Goal: Information Seeking & Learning: Find specific fact

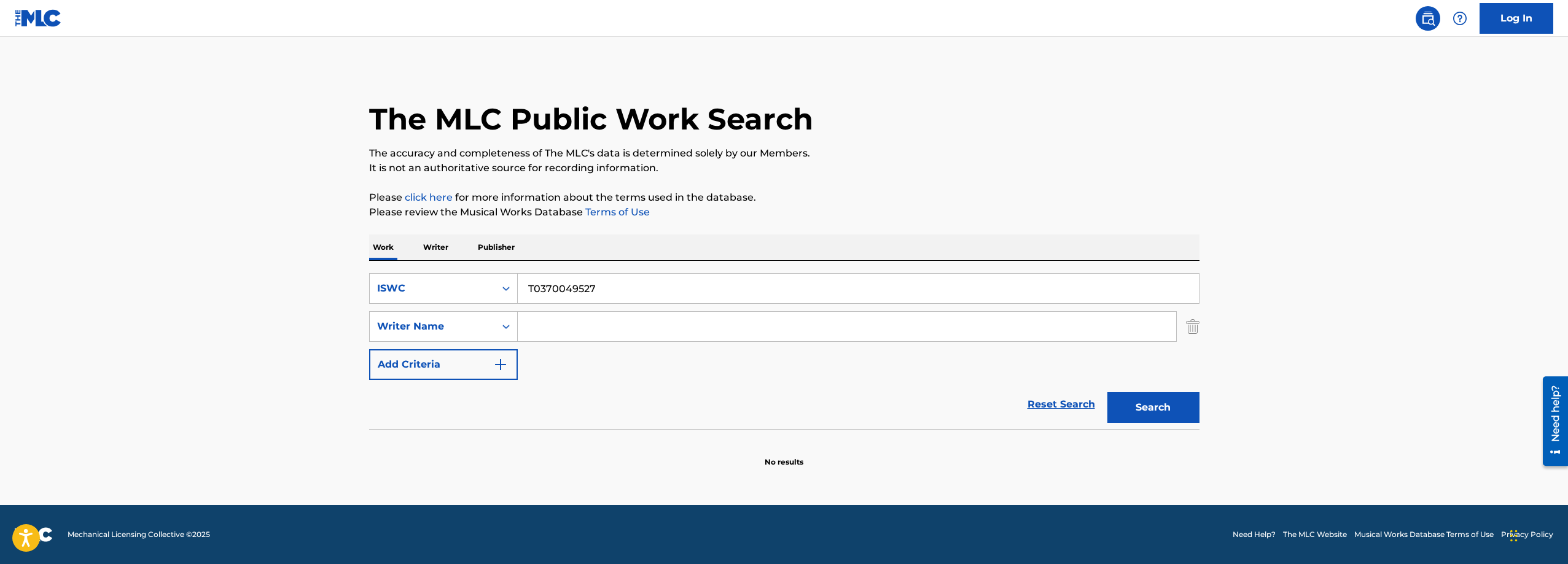
click at [524, 286] on input "T0370049527" at bounding box center [858, 288] width 681 height 29
type input "twerking"
click at [471, 277] on div "ISWC" at bounding box center [432, 288] width 125 height 23
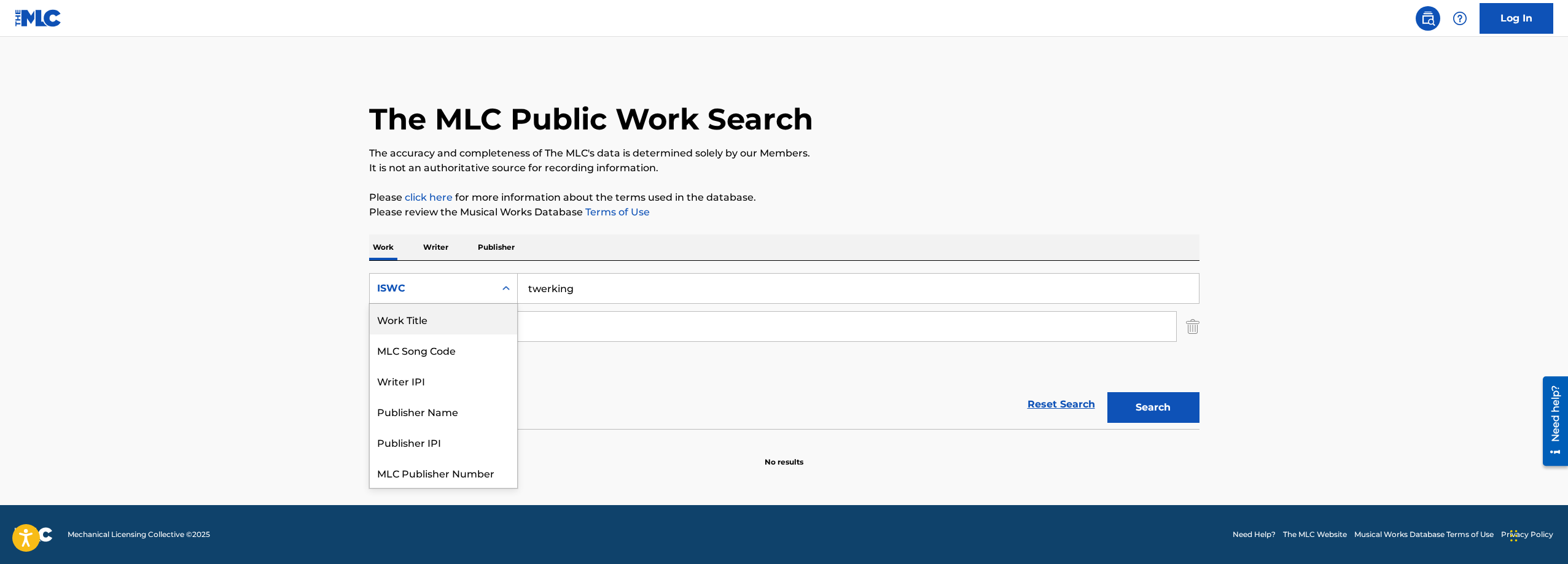
drag, startPoint x: 452, startPoint y: 322, endPoint x: 512, endPoint y: 325, distance: 60.1
click at [452, 322] on div "Work Title" at bounding box center [443, 319] width 147 height 31
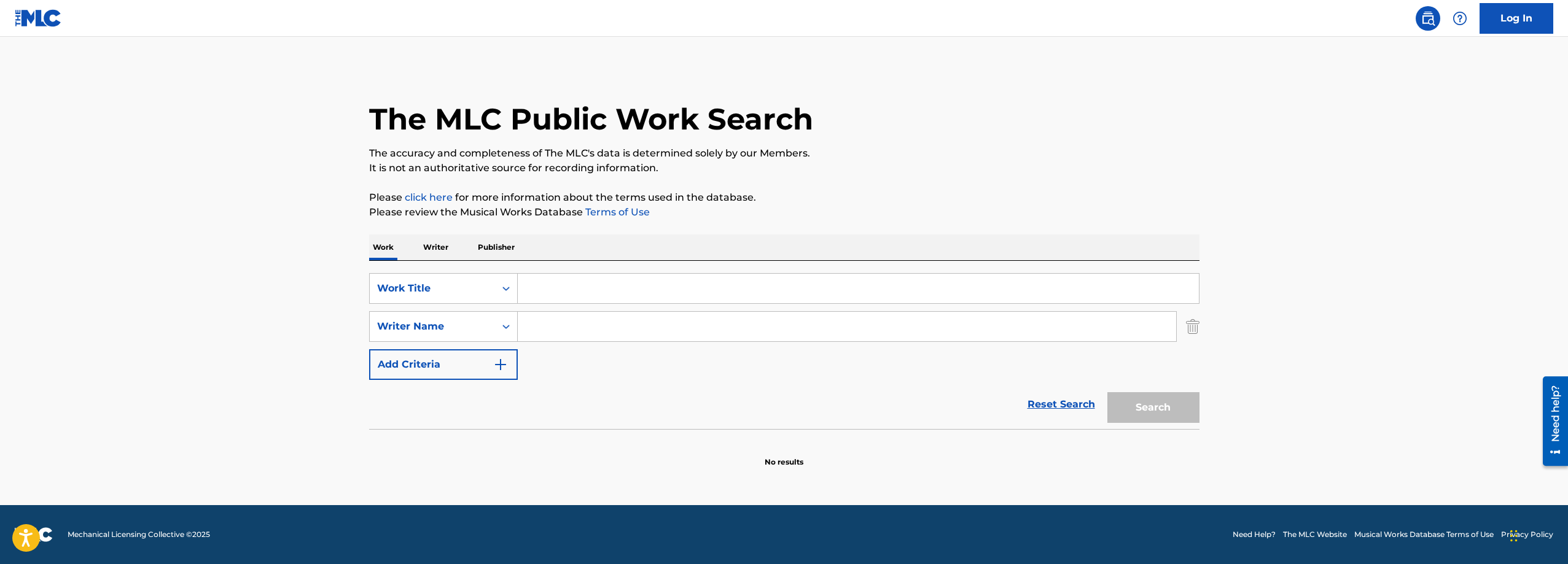
click at [565, 296] on input "Search Form" at bounding box center [858, 288] width 681 height 29
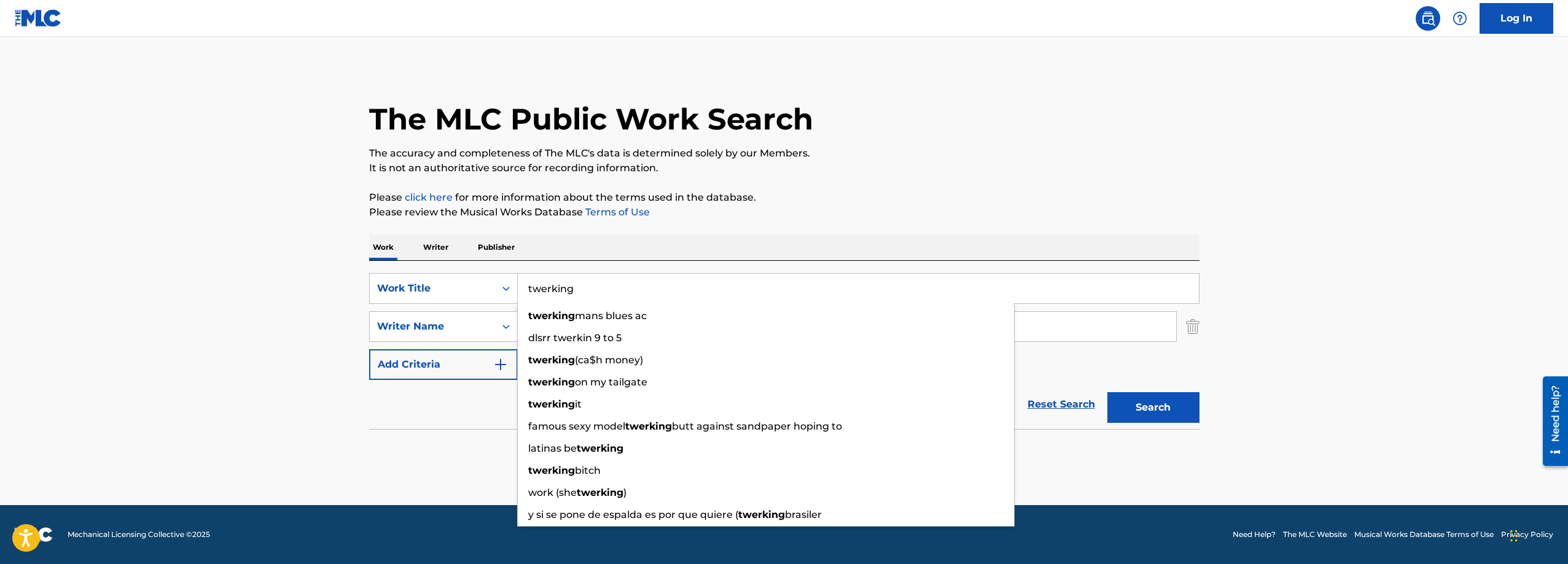
type input "twerking"
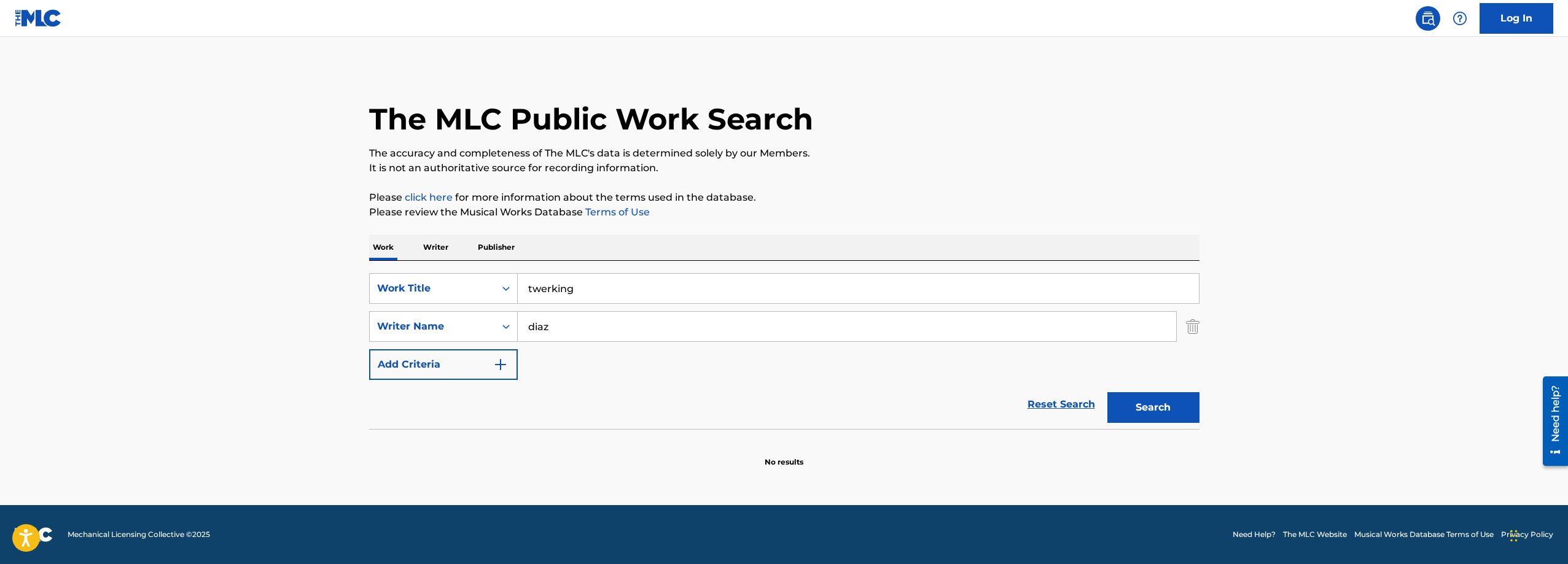
type input "diaz"
click at [1108, 392] on button "Search" at bounding box center [1154, 407] width 92 height 31
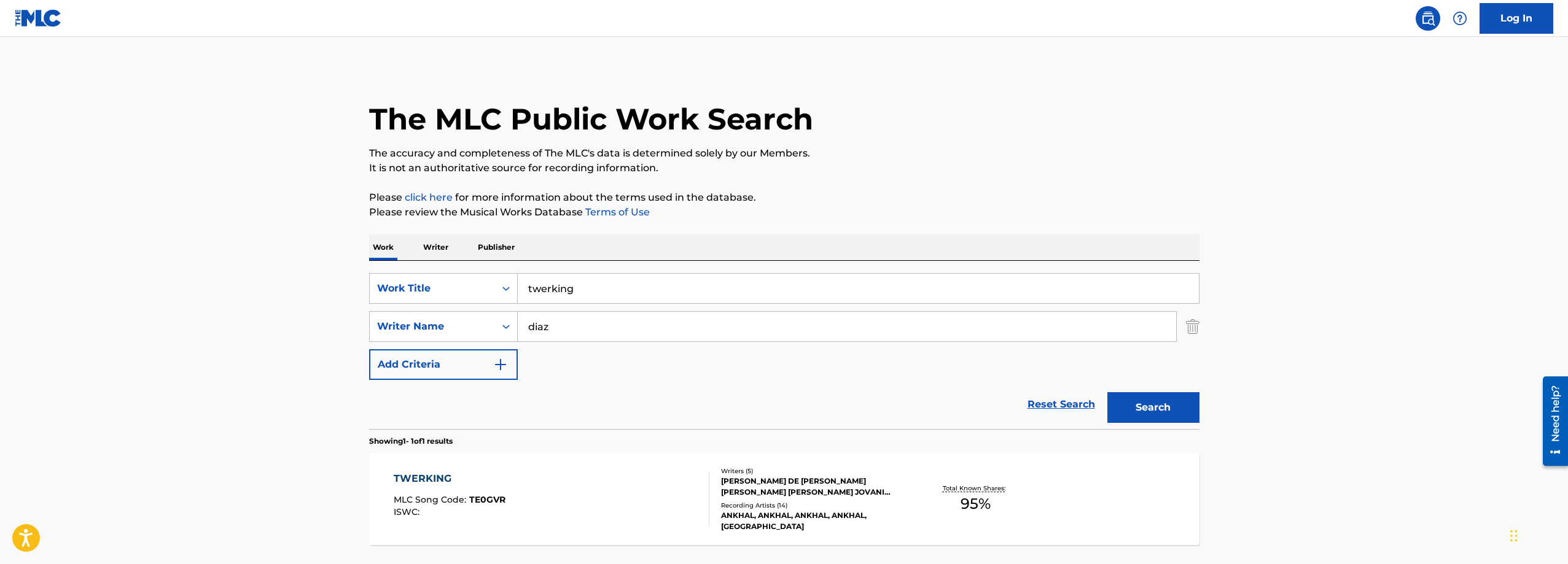
click at [292, 284] on main "The MLC Public Work Search The accuracy and completeness of The MLC's data is d…" at bounding box center [784, 323] width 1568 height 572
click at [646, 492] on div "TWERKING MLC Song Code : TE0GVR ISWC :" at bounding box center [551, 499] width 316 height 56
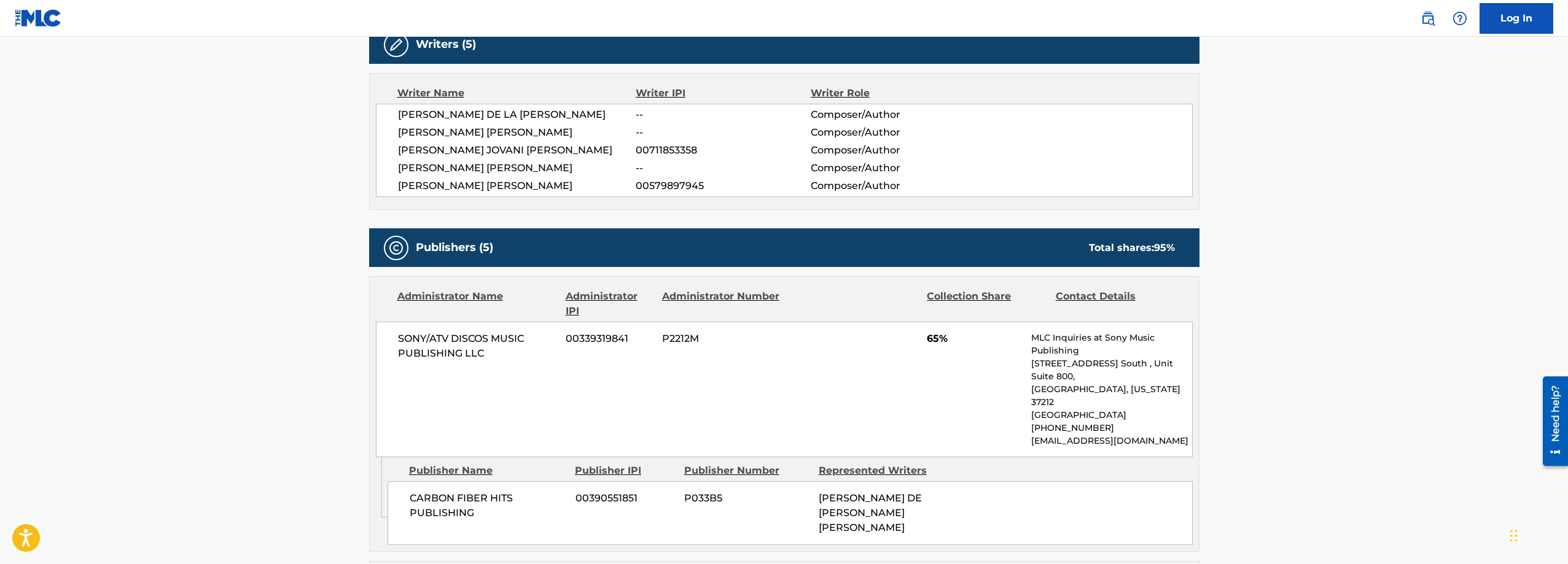
scroll to position [245, 0]
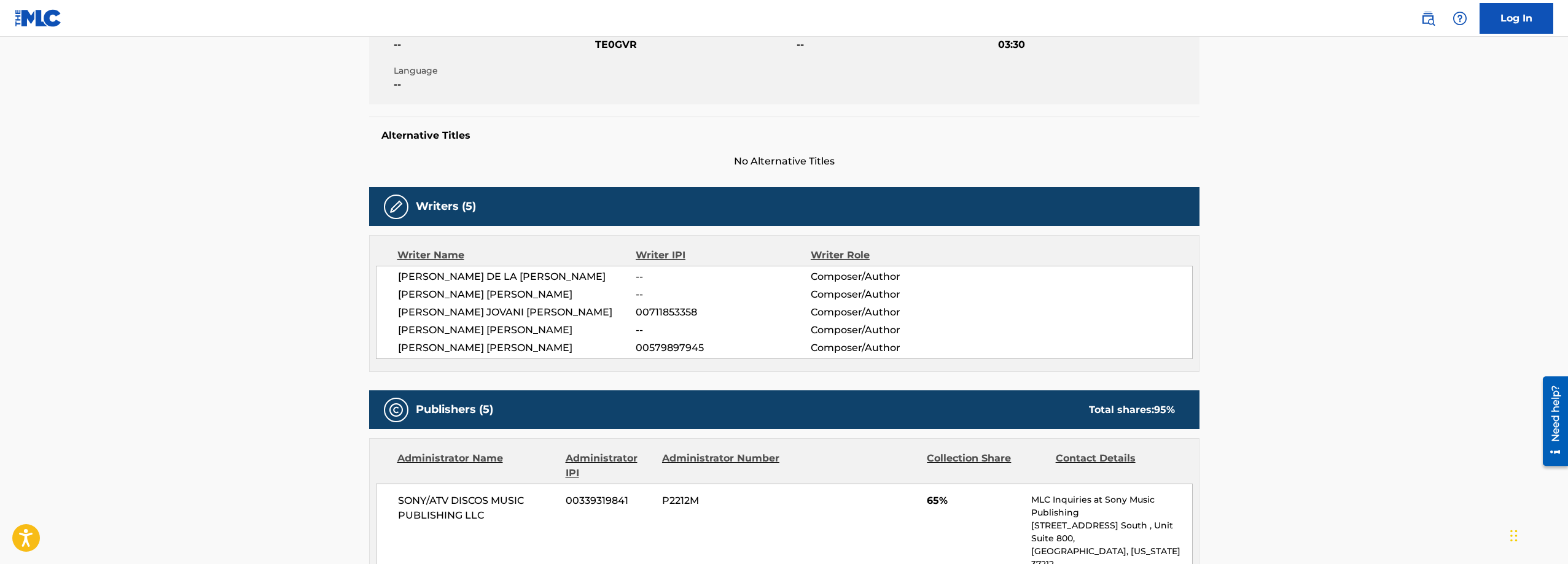
click at [662, 312] on span "00711853358" at bounding box center [723, 312] width 174 height 15
copy span "00711853358"
click at [445, 301] on span "[PERSON_NAME] [PERSON_NAME]" at bounding box center [518, 295] width 239 height 15
